Goal: Task Accomplishment & Management: Manage account settings

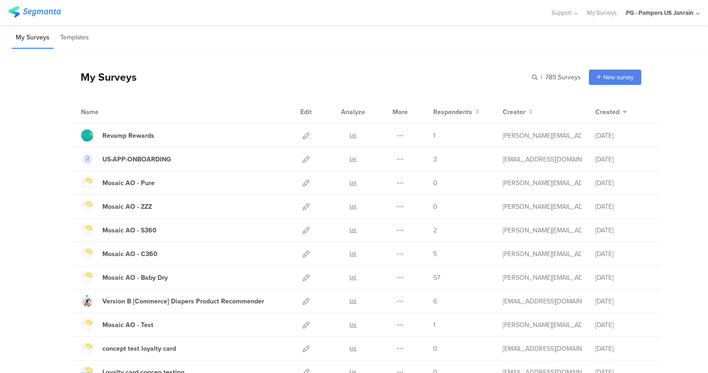
click at [682, 11] on div "PG - Pampers US Janrain" at bounding box center [660, 12] width 68 height 9
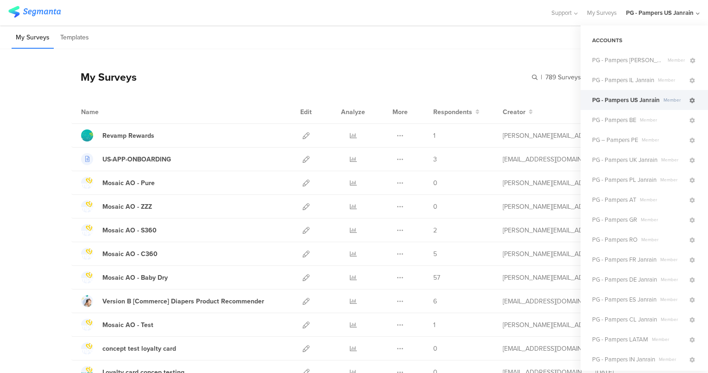
click at [690, 102] on icon at bounding box center [693, 101] width 6 height 6
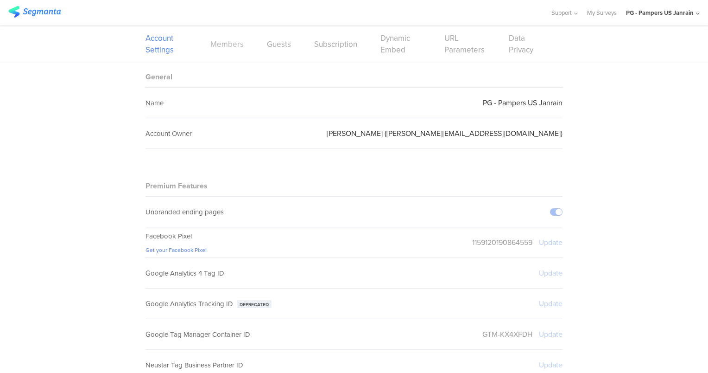
click at [225, 44] on link "Members" at bounding box center [226, 44] width 33 height 12
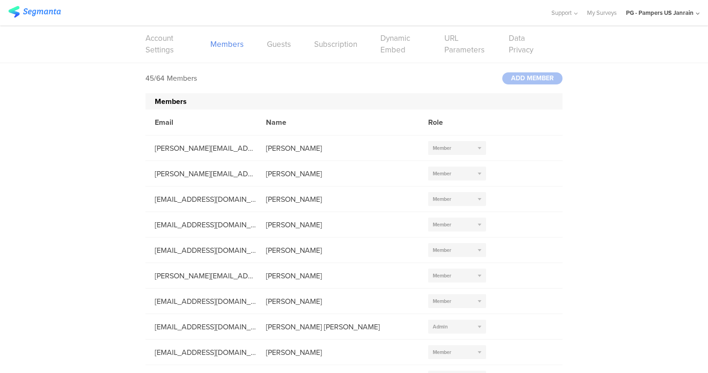
click at [527, 76] on div at bounding box center [532, 78] width 60 height 12
click at [519, 79] on div at bounding box center [532, 78] width 60 height 12
click at [526, 76] on div at bounding box center [532, 78] width 60 height 12
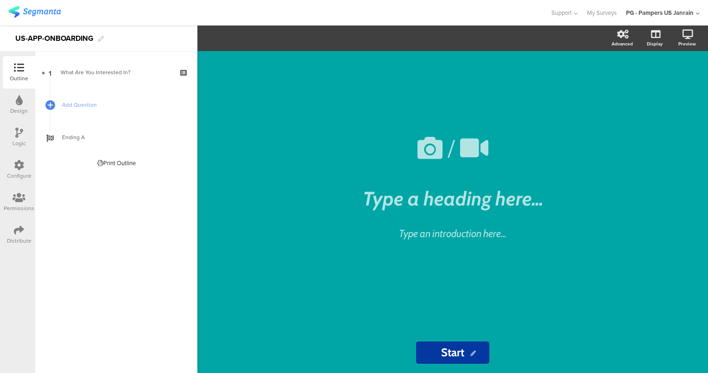
click at [17, 105] on icon at bounding box center [19, 100] width 7 height 10
